Goal: Task Accomplishment & Management: Manage account settings

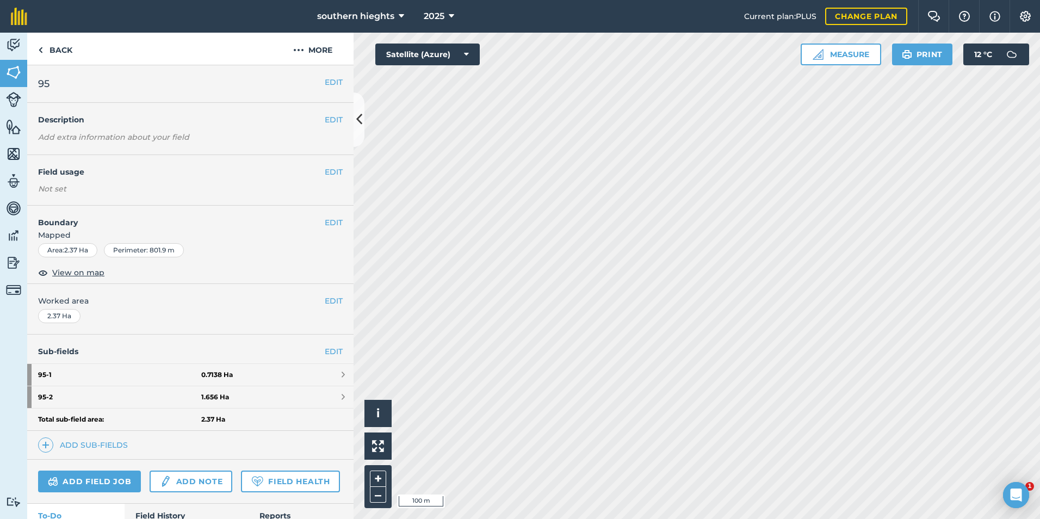
click at [336, 296] on div "Activity Fields Livestock Features Maps Team Vehicles Data Reporting Billing Tu…" at bounding box center [520, 276] width 1040 height 486
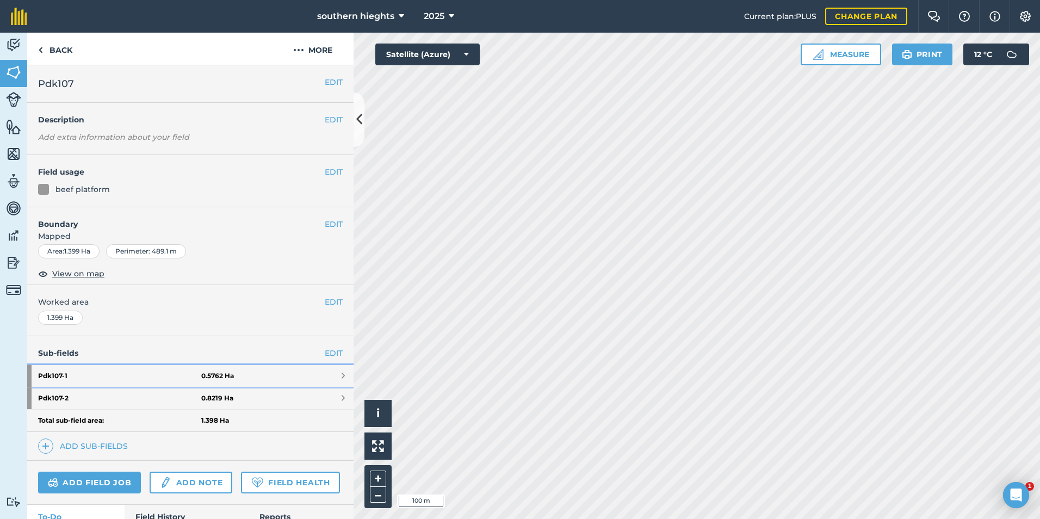
click at [243, 371] on link "Pdk107 - 1 0.5762 Ha" at bounding box center [190, 376] width 326 height 22
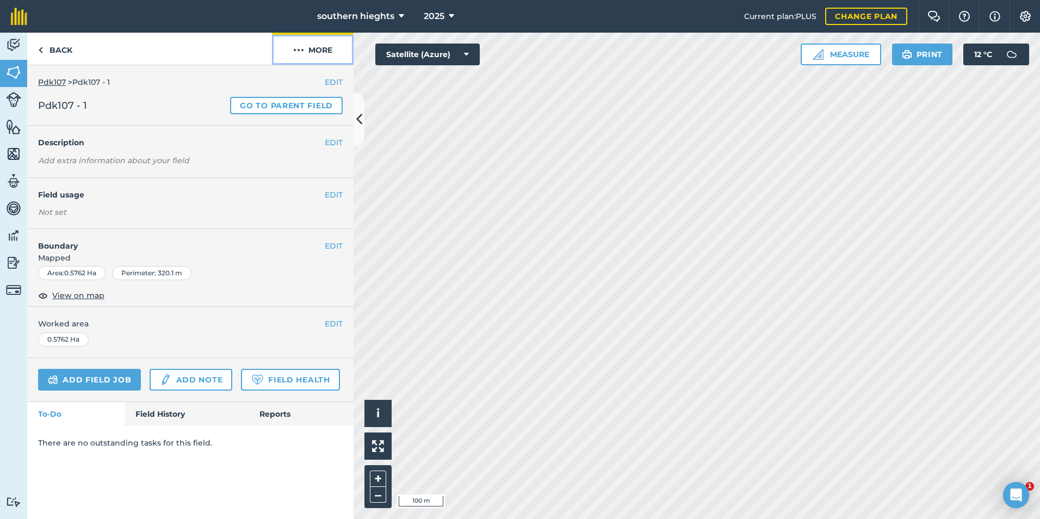
click at [321, 56] on button "More" at bounding box center [313, 49] width 82 height 32
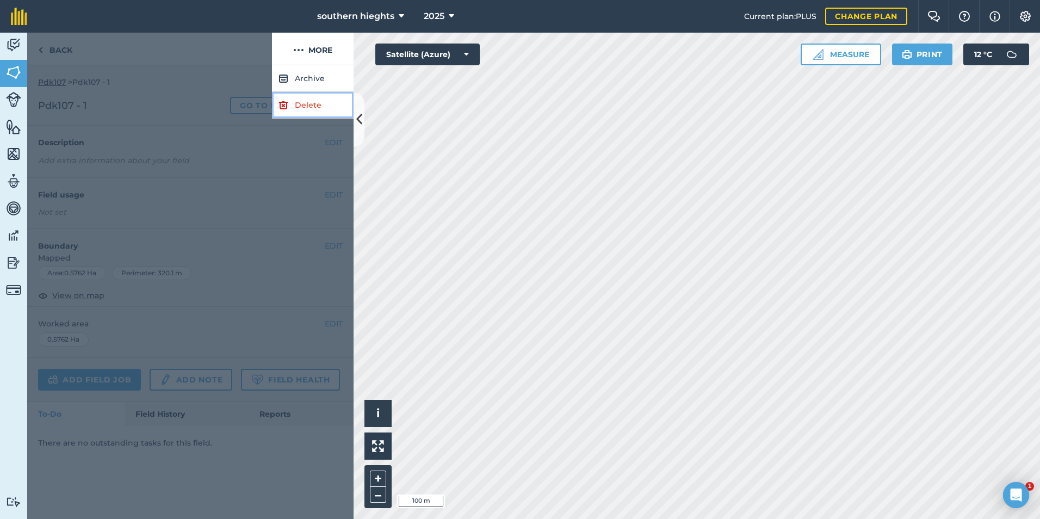
click at [315, 102] on link "Delete" at bounding box center [313, 105] width 82 height 27
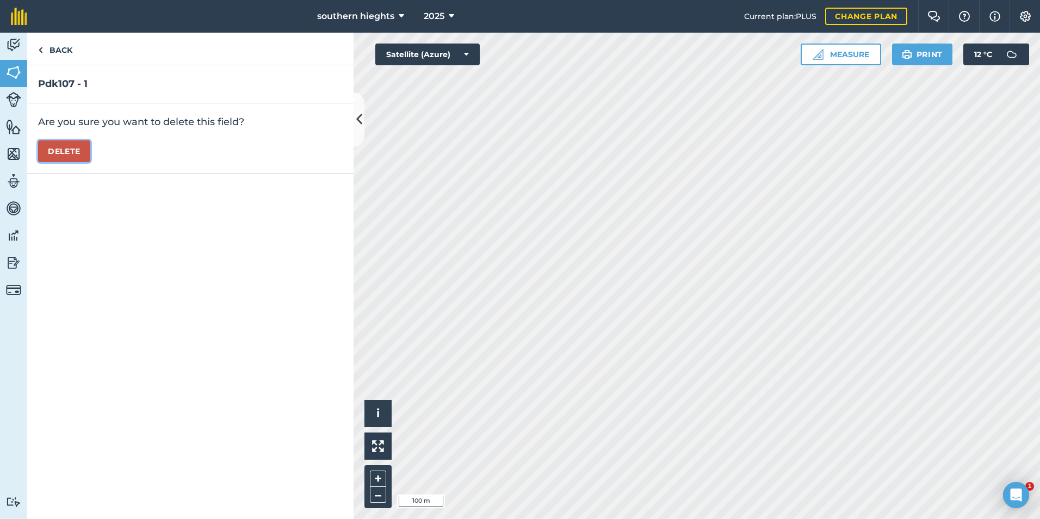
click at [67, 140] on button "Delete" at bounding box center [64, 151] width 52 height 22
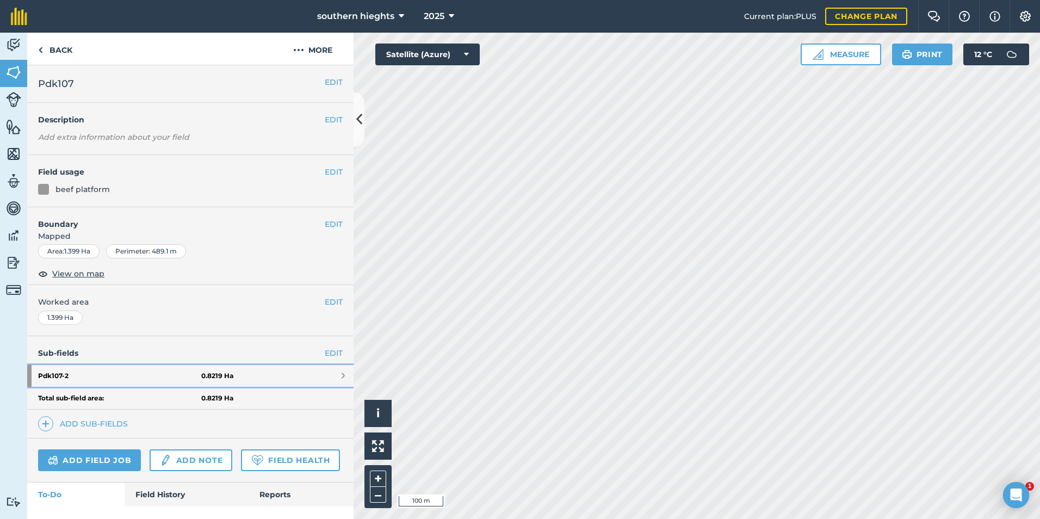
drag, startPoint x: 211, startPoint y: 374, endPoint x: 233, endPoint y: 341, distance: 39.7
click at [212, 373] on strong "0.8219 Ha" at bounding box center [217, 376] width 32 height 9
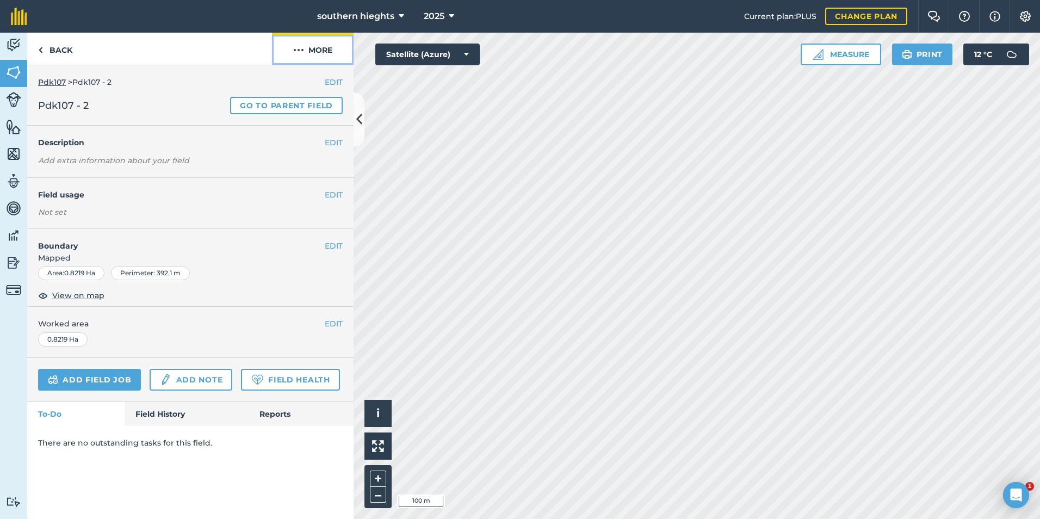
drag, startPoint x: 322, startPoint y: 51, endPoint x: 321, endPoint y: 65, distance: 14.2
click at [322, 50] on button "More" at bounding box center [313, 49] width 82 height 32
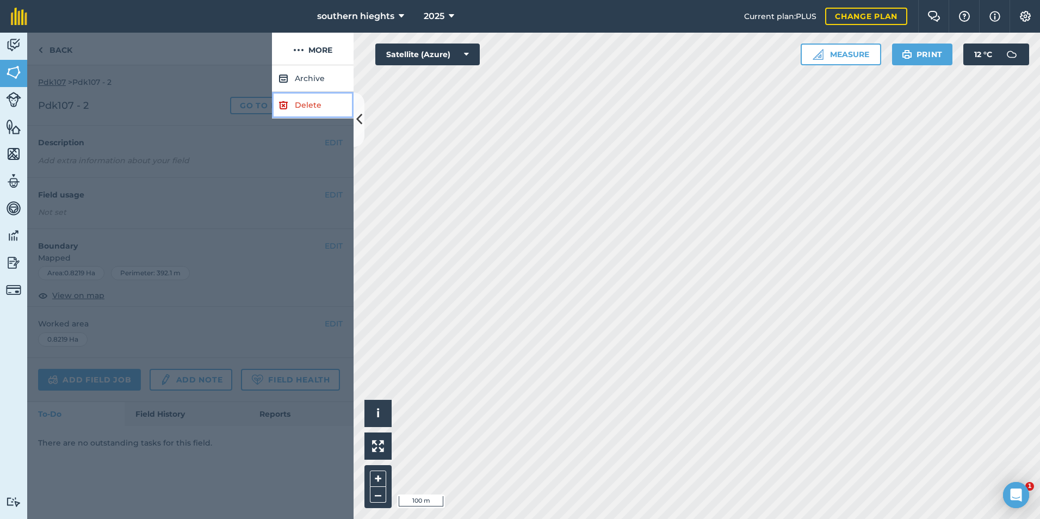
click at [304, 100] on link "Delete" at bounding box center [313, 105] width 82 height 27
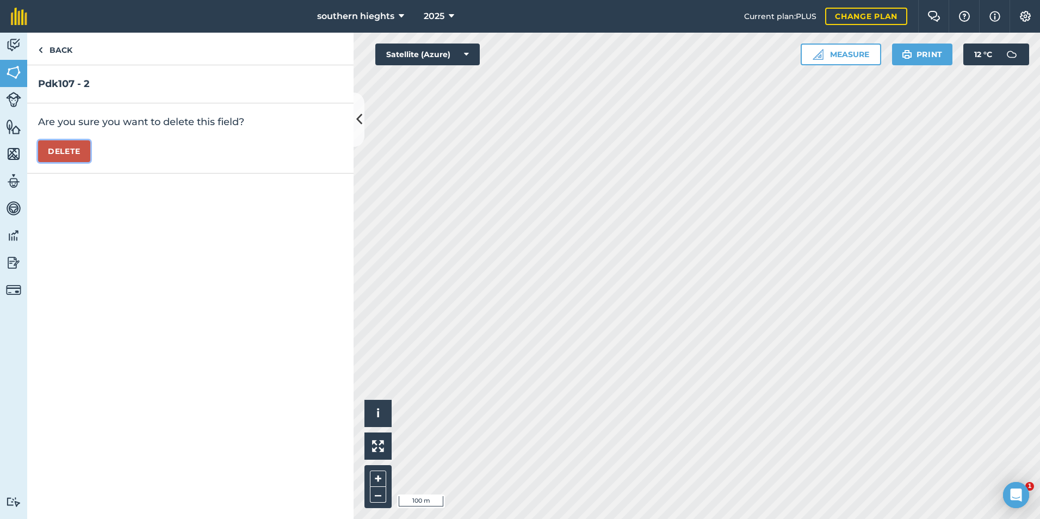
click at [78, 156] on button "Delete" at bounding box center [64, 151] width 52 height 22
